Goal: Find specific page/section: Find specific page/section

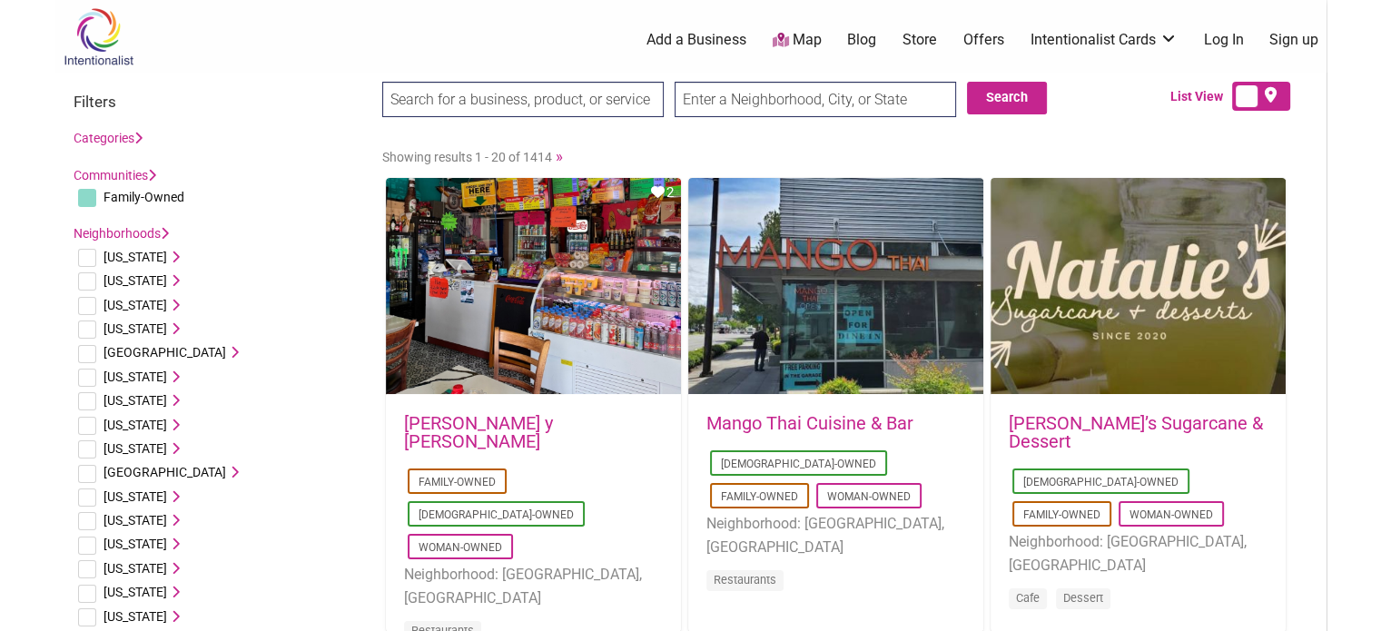
click at [744, 92] on input "text" at bounding box center [814, 99] width 281 height 35
type input "12866"
click at [1015, 86] on button "Search" at bounding box center [1007, 98] width 80 height 33
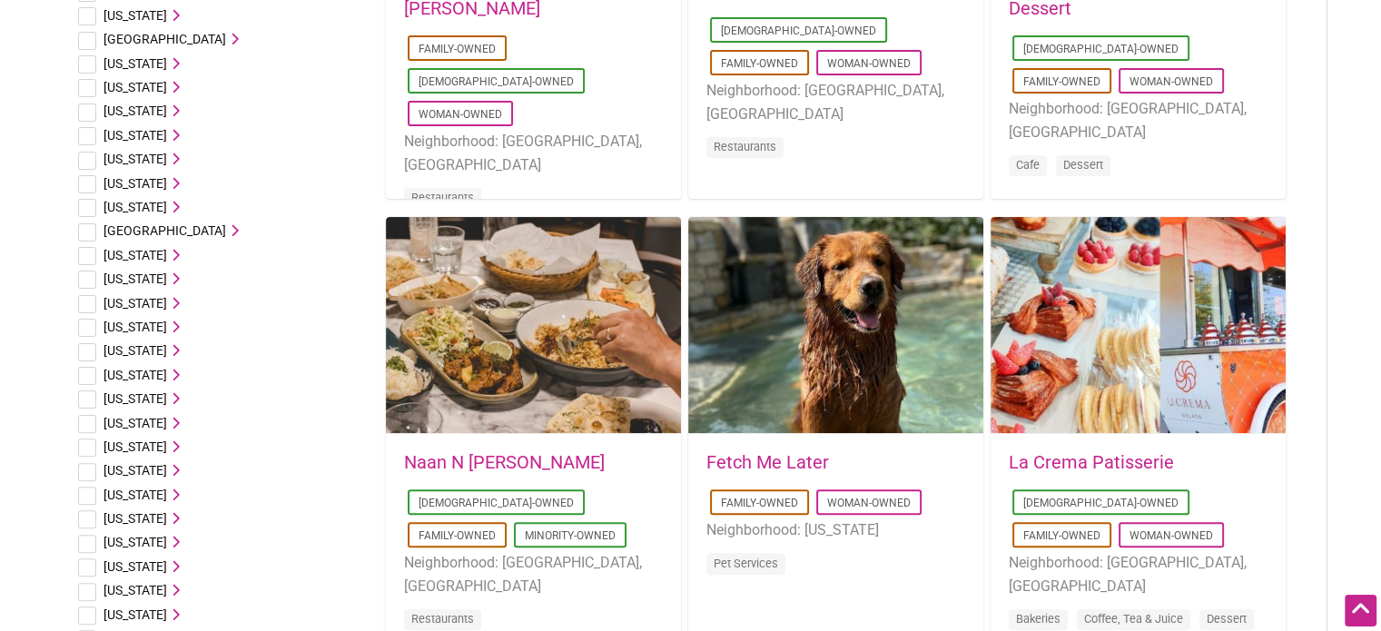
scroll to position [545, 0]
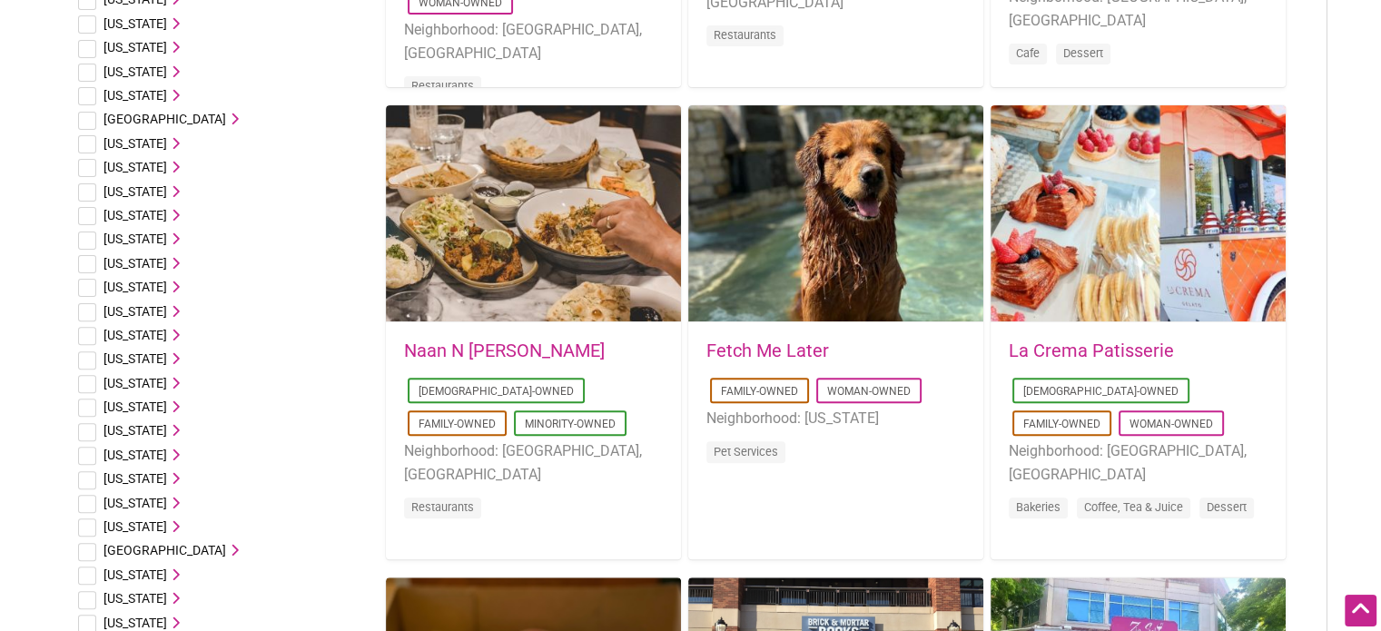
click at [167, 454] on icon at bounding box center [173, 454] width 13 height 13
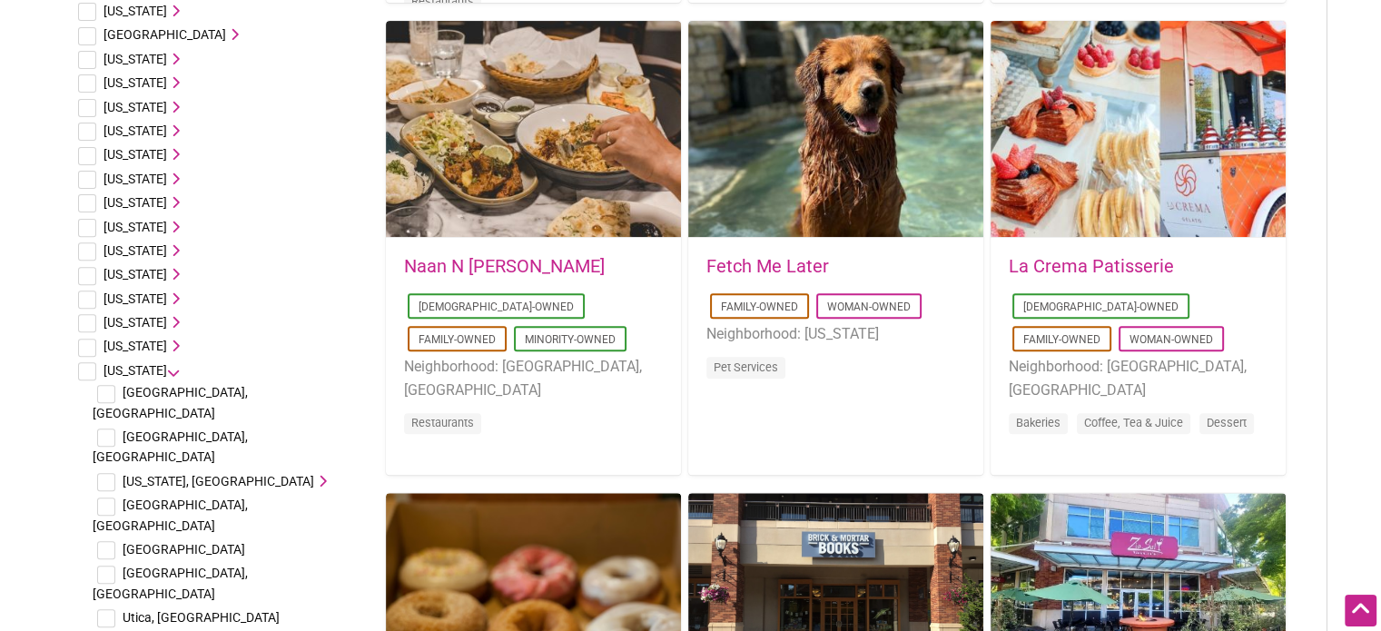
scroll to position [726, 0]
